Goal: Task Accomplishment & Management: Use online tool/utility

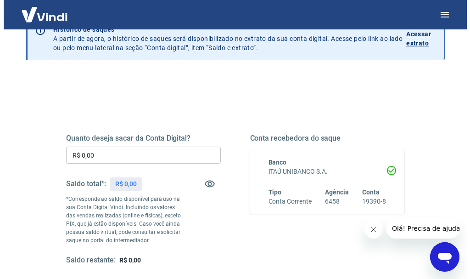
scroll to position [92, 0]
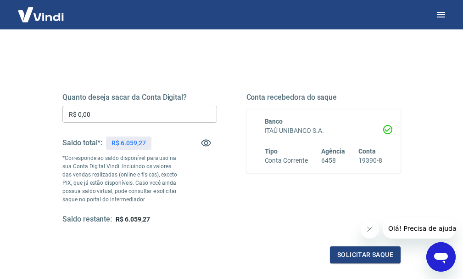
click at [101, 115] on input "R$ 0,00" at bounding box center [139, 114] width 155 height 17
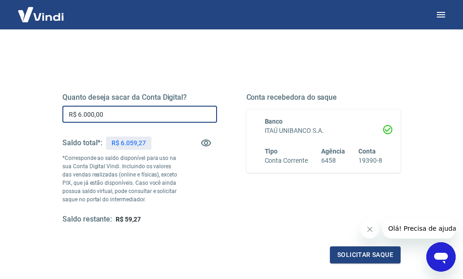
type input "R$ 6.000,00"
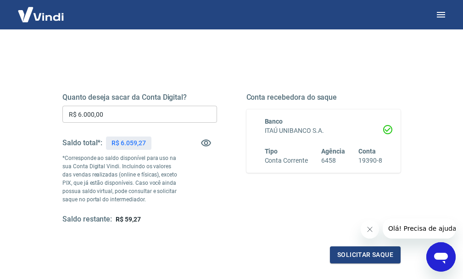
click at [373, 227] on icon "Fechar mensagem da empresa" at bounding box center [369, 228] width 7 height 7
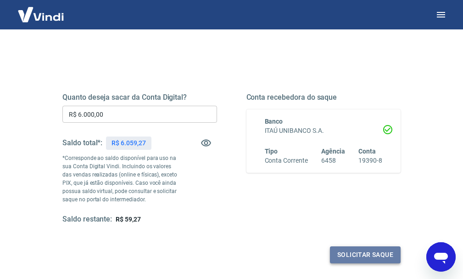
click at [361, 252] on button "Solicitar saque" at bounding box center [365, 254] width 71 height 17
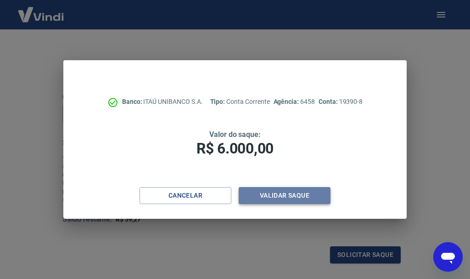
click at [274, 192] on button "Validar saque" at bounding box center [285, 195] width 92 height 17
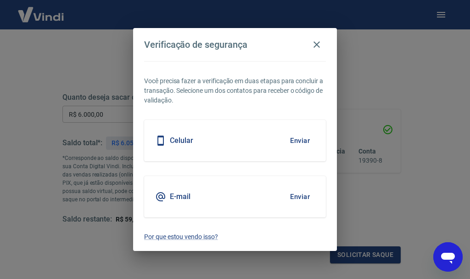
click at [298, 138] on button "Enviar" at bounding box center [300, 140] width 30 height 19
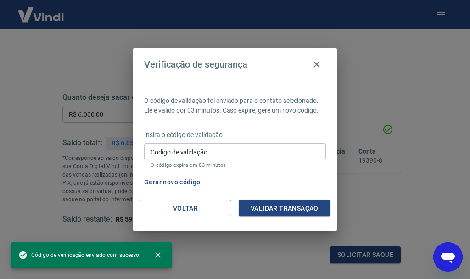
click at [169, 150] on div "Código de validação Código de validação O código expira em 03 minutos." at bounding box center [235, 155] width 182 height 25
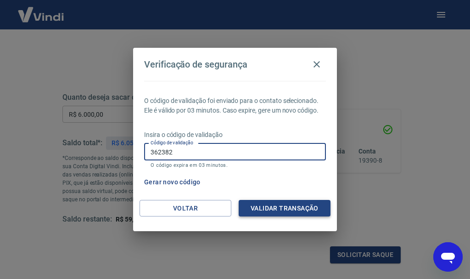
type input "362382"
click at [274, 206] on button "Validar transação" at bounding box center [285, 208] width 92 height 17
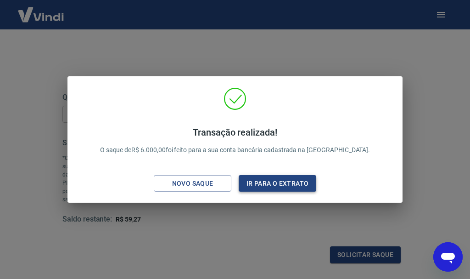
click at [266, 184] on button "Ir para o extrato" at bounding box center [278, 183] width 78 height 17
